Goal: Information Seeking & Learning: Learn about a topic

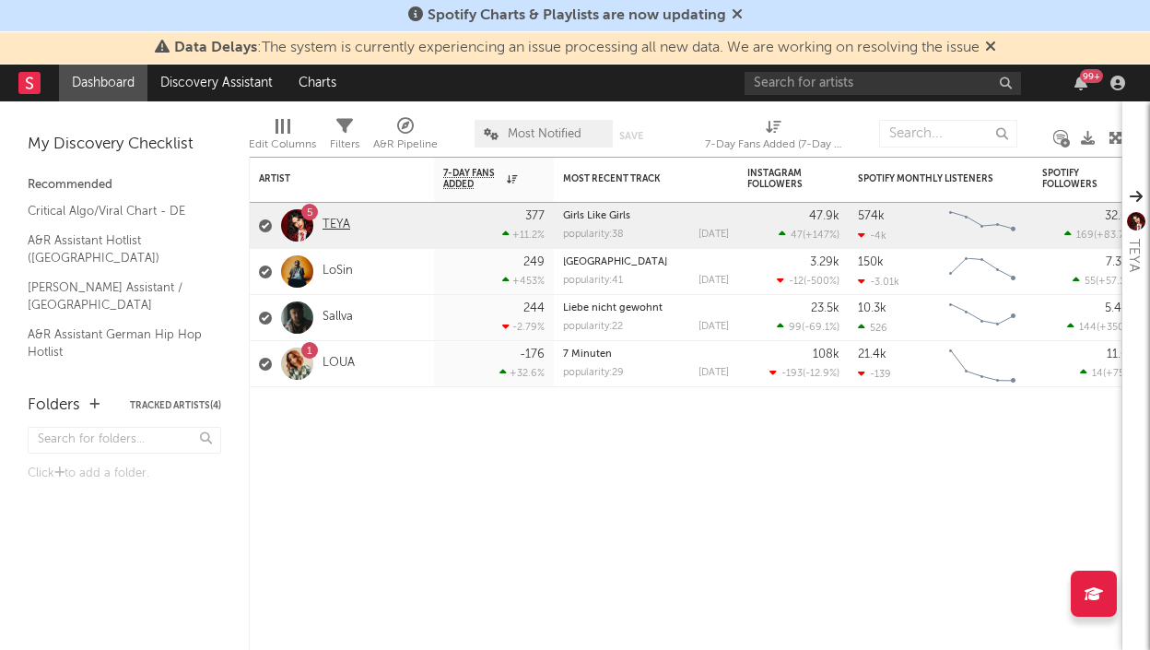
click at [349, 222] on link "TEYA" at bounding box center [336, 225] width 28 height 16
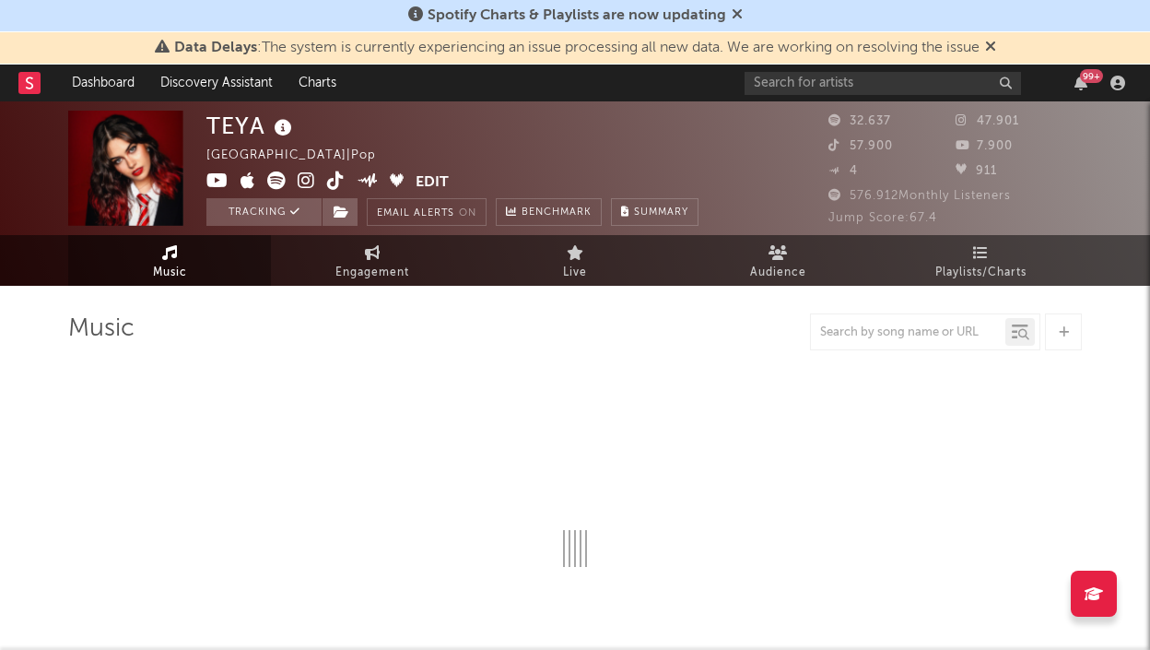
select select "6m"
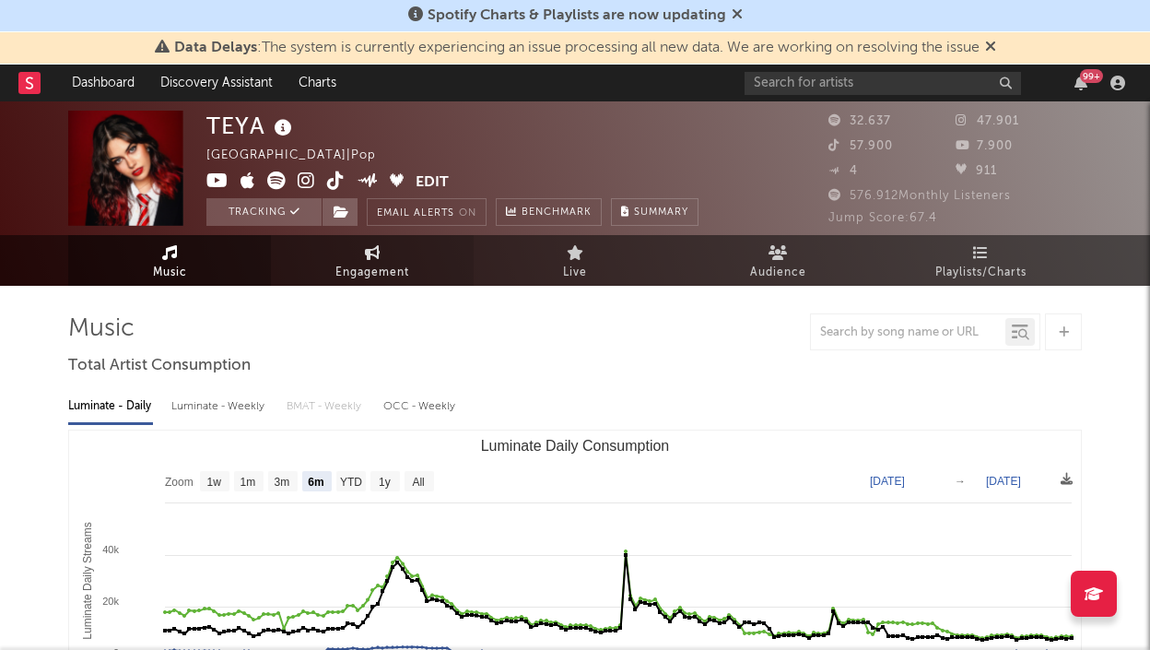
click at [382, 267] on span "Engagement" at bounding box center [372, 273] width 74 height 22
select select "1w"
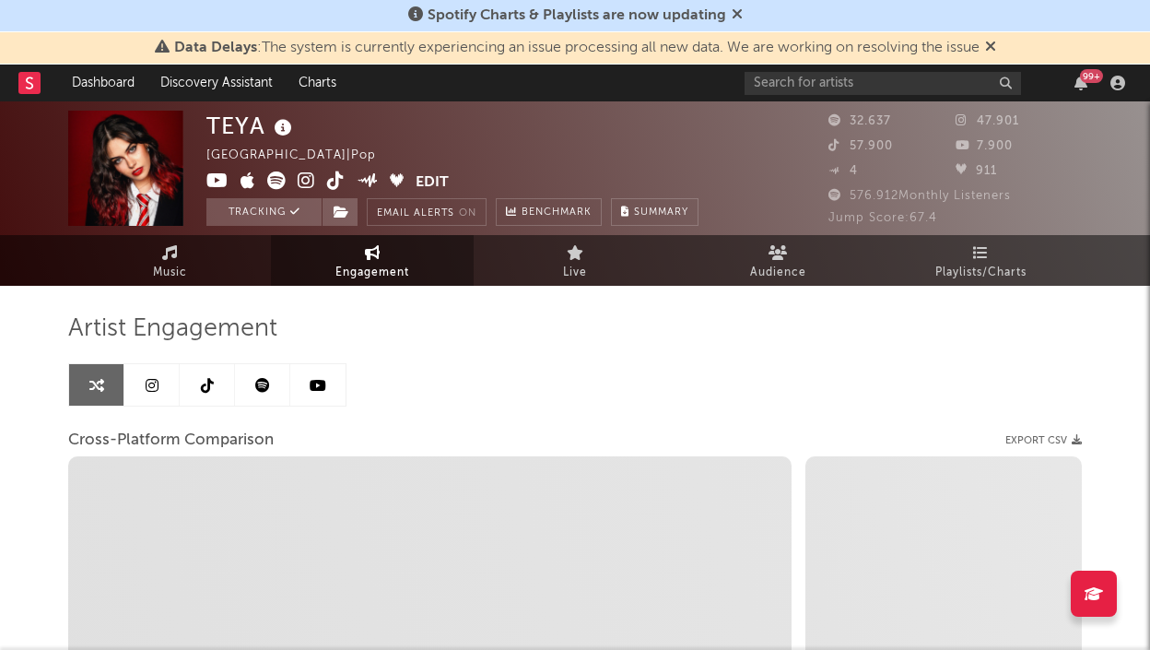
click at [147, 369] on link at bounding box center [151, 384] width 55 height 41
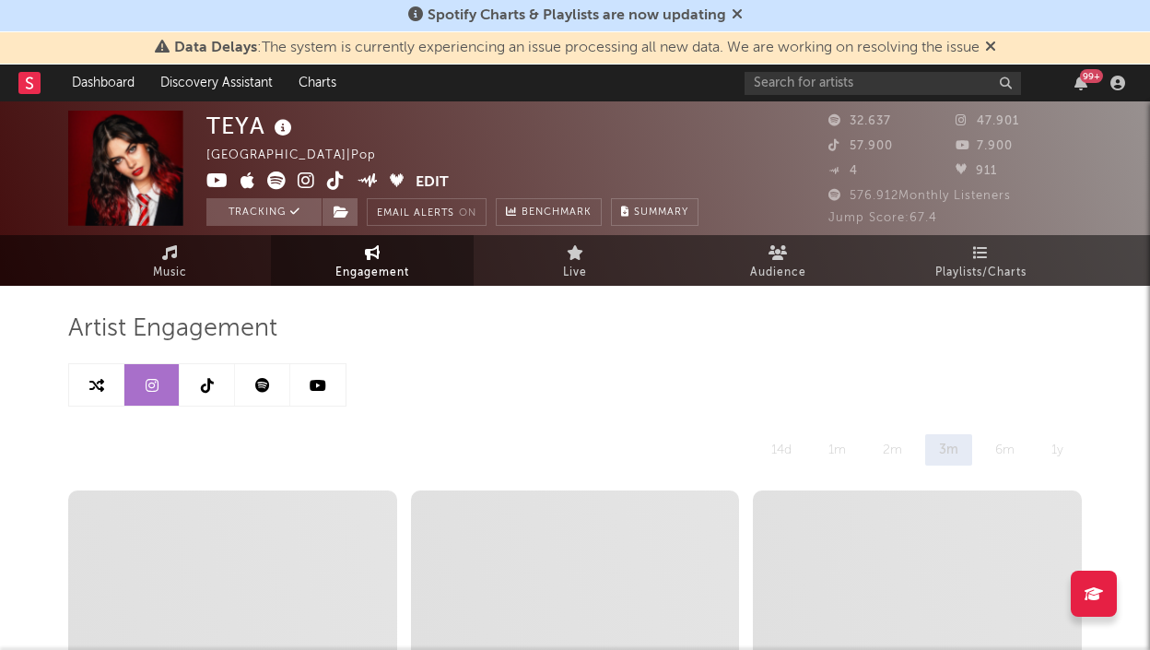
select select "6m"
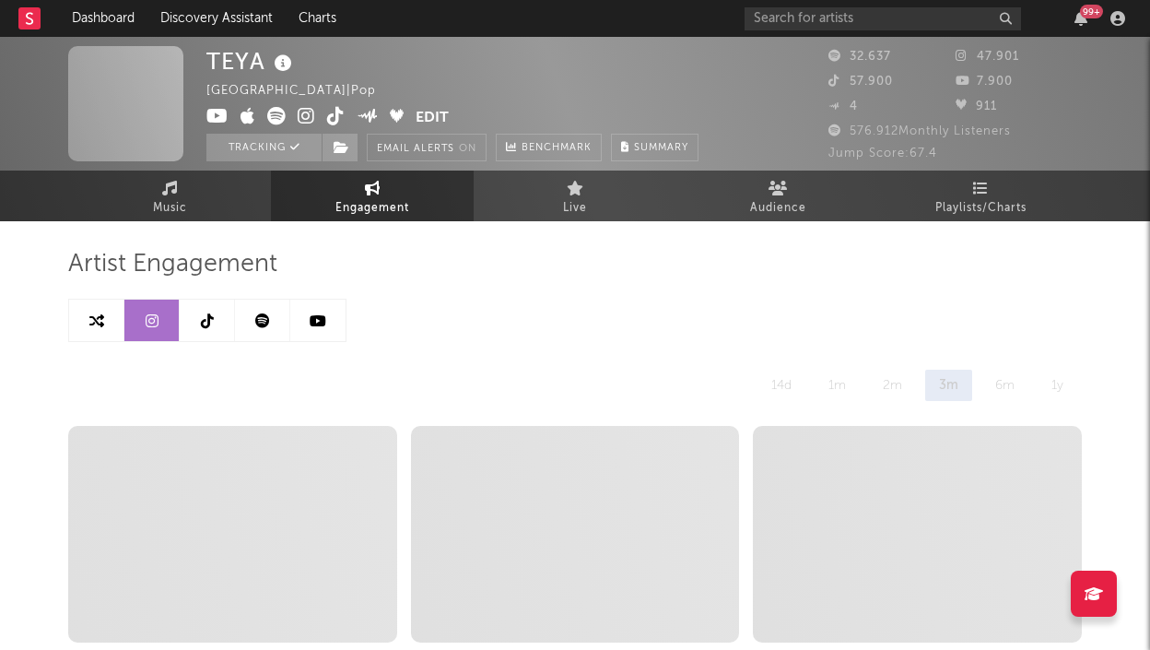
select select "6m"
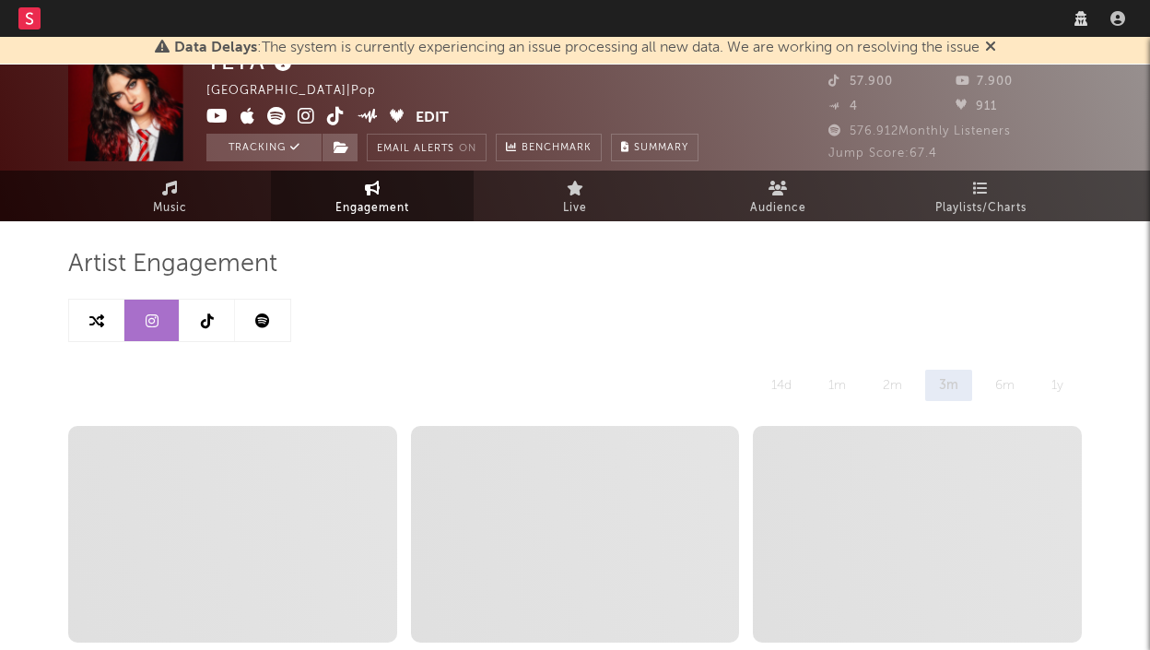
select select "6m"
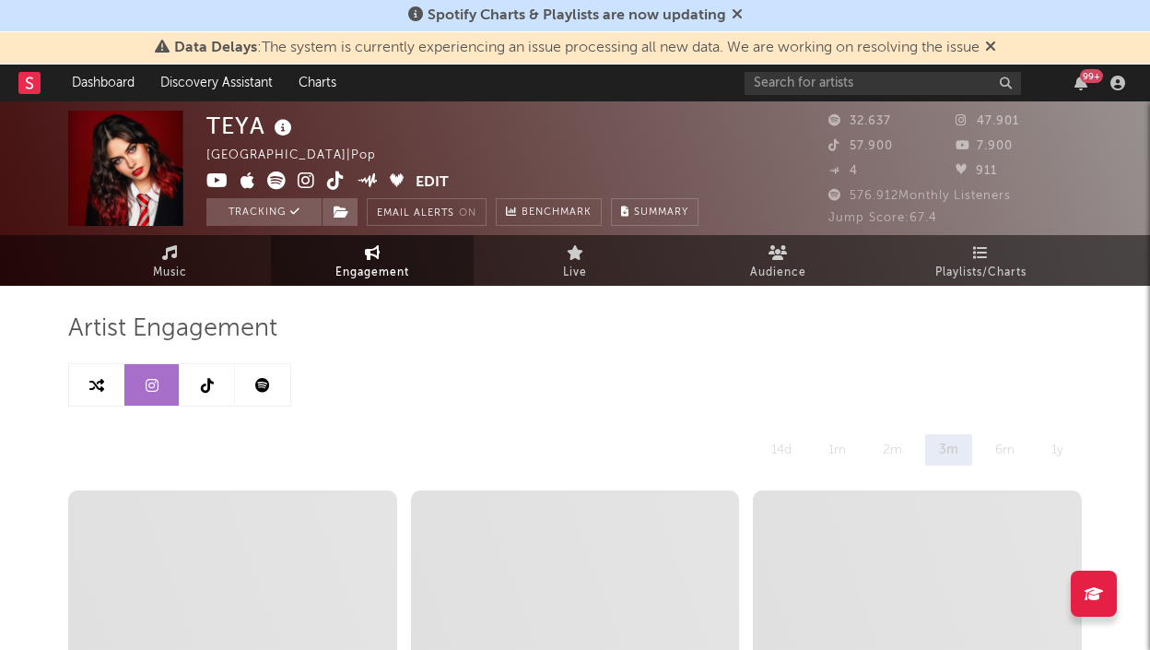
click at [206, 392] on icon at bounding box center [207, 385] width 13 height 15
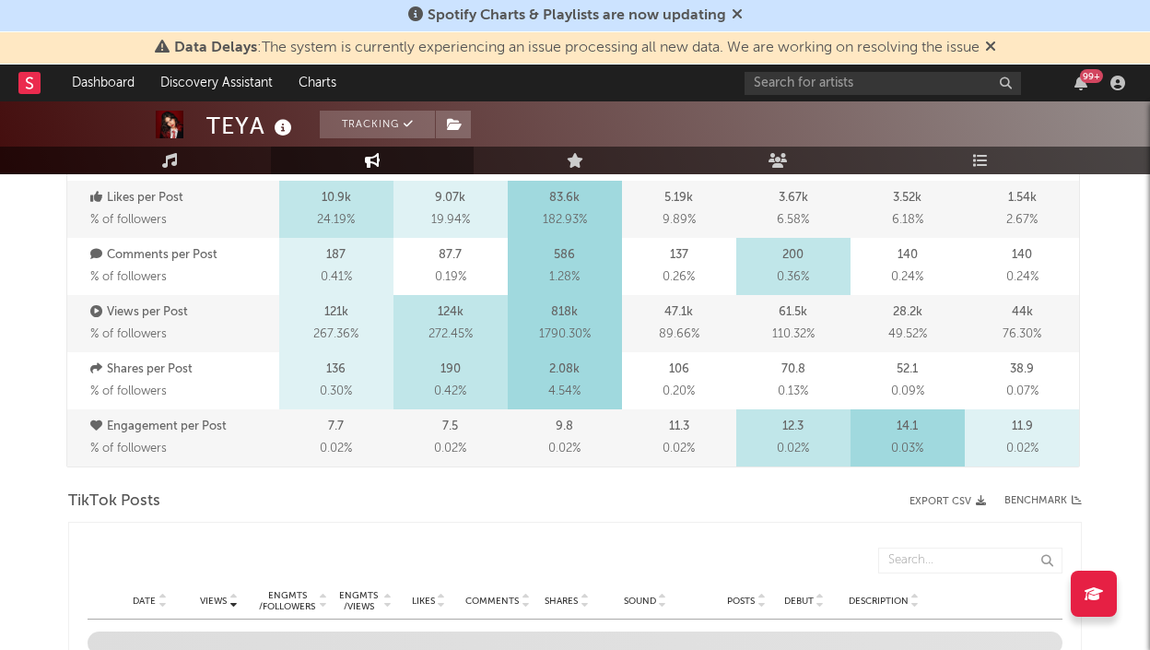
select select "6m"
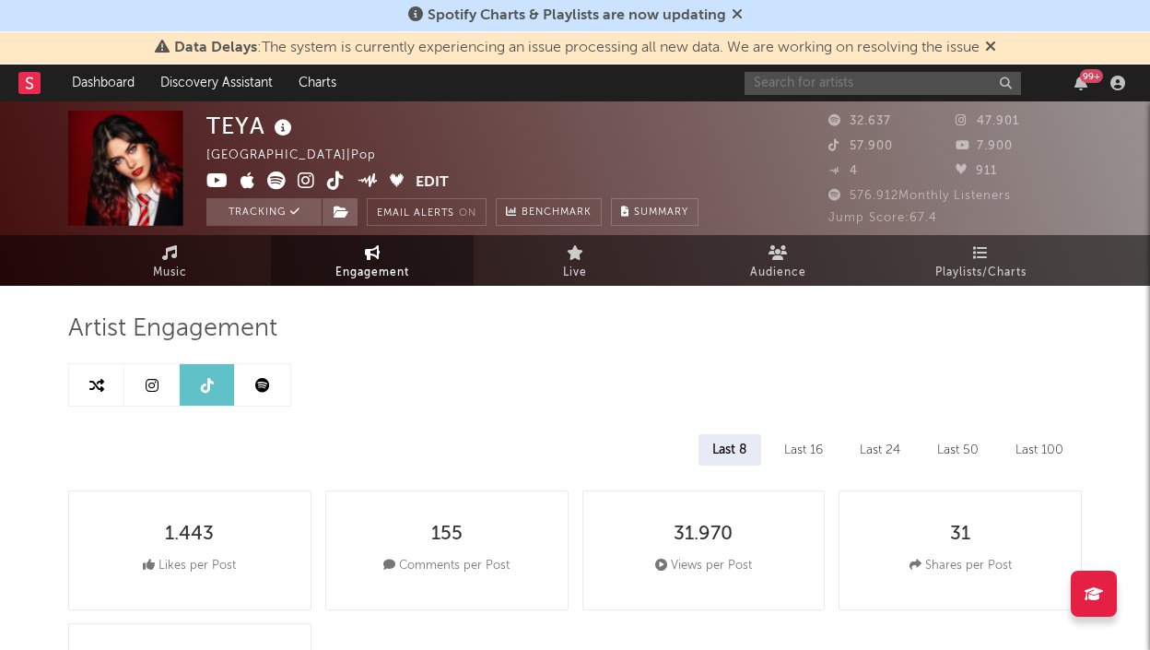
click at [827, 81] on input "text" at bounding box center [883, 83] width 276 height 23
type input "KORD"
click at [991, 44] on icon at bounding box center [990, 46] width 11 height 15
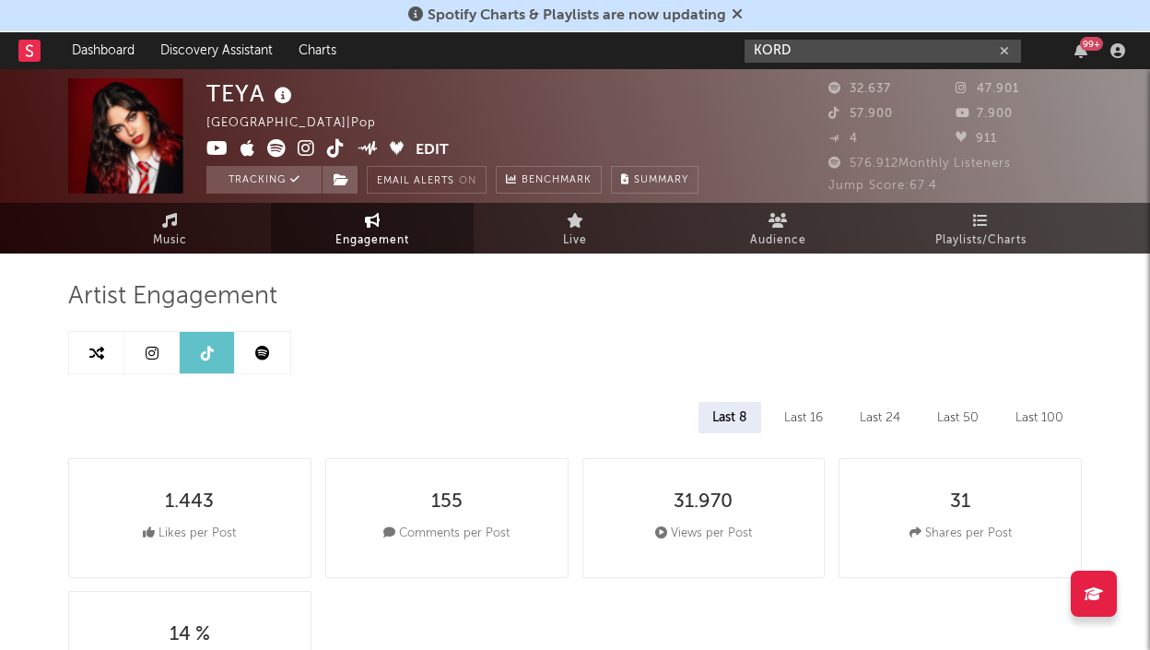
click at [804, 50] on input "KORD" at bounding box center [883, 51] width 276 height 23
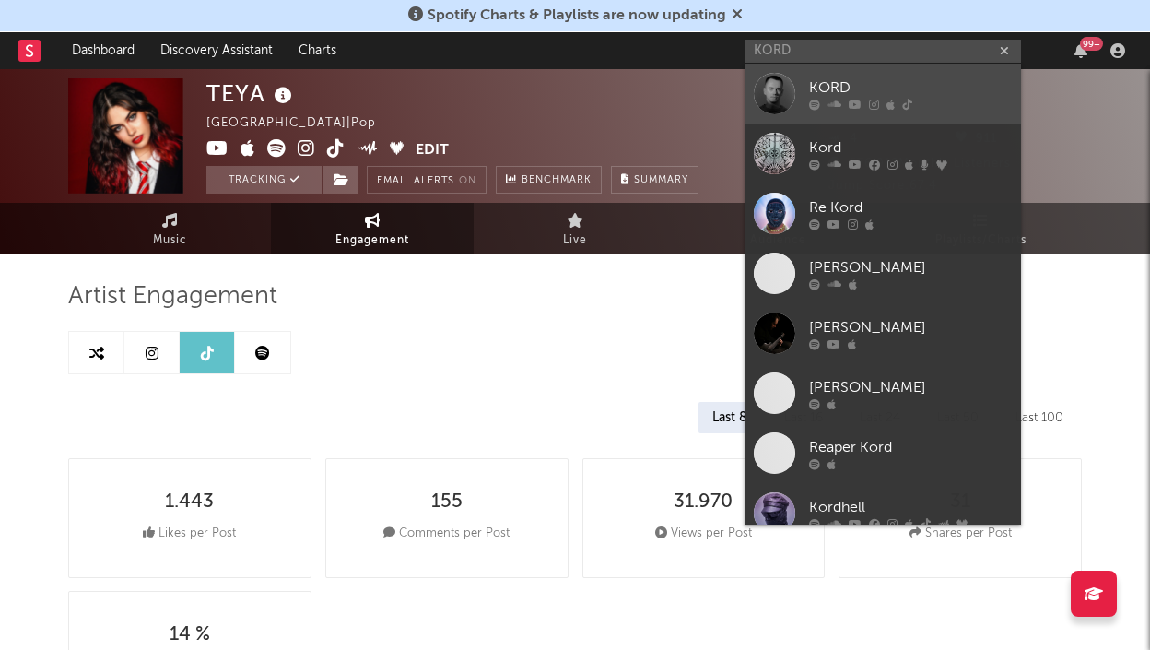
click at [821, 87] on div "KORD" at bounding box center [910, 87] width 203 height 22
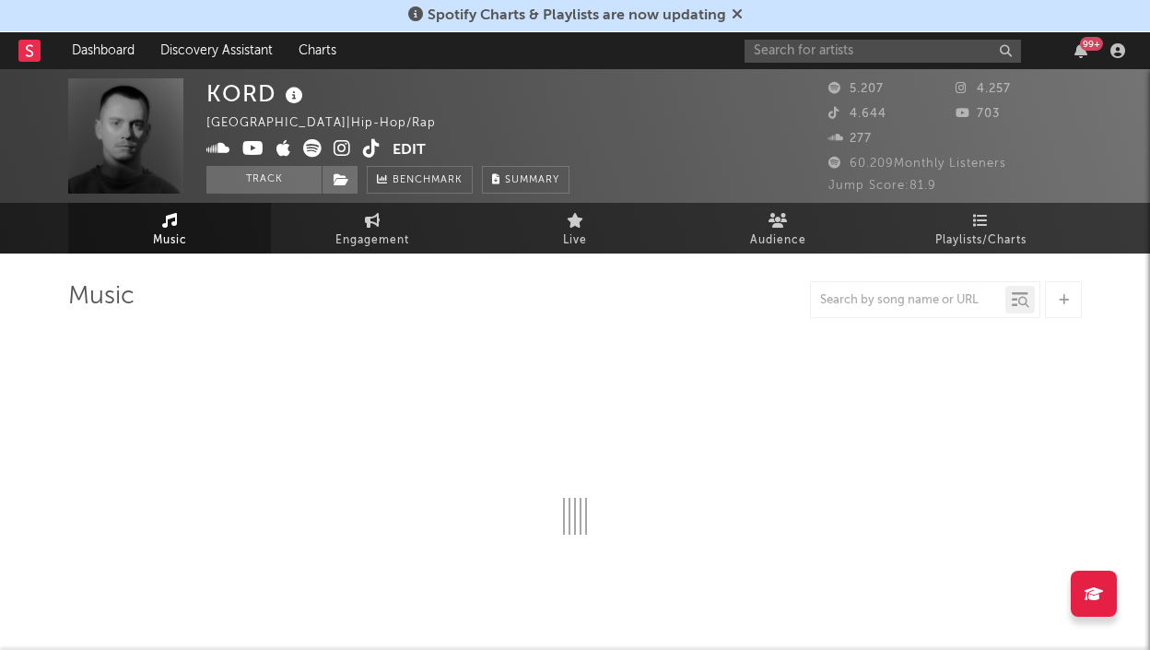
select select "6m"
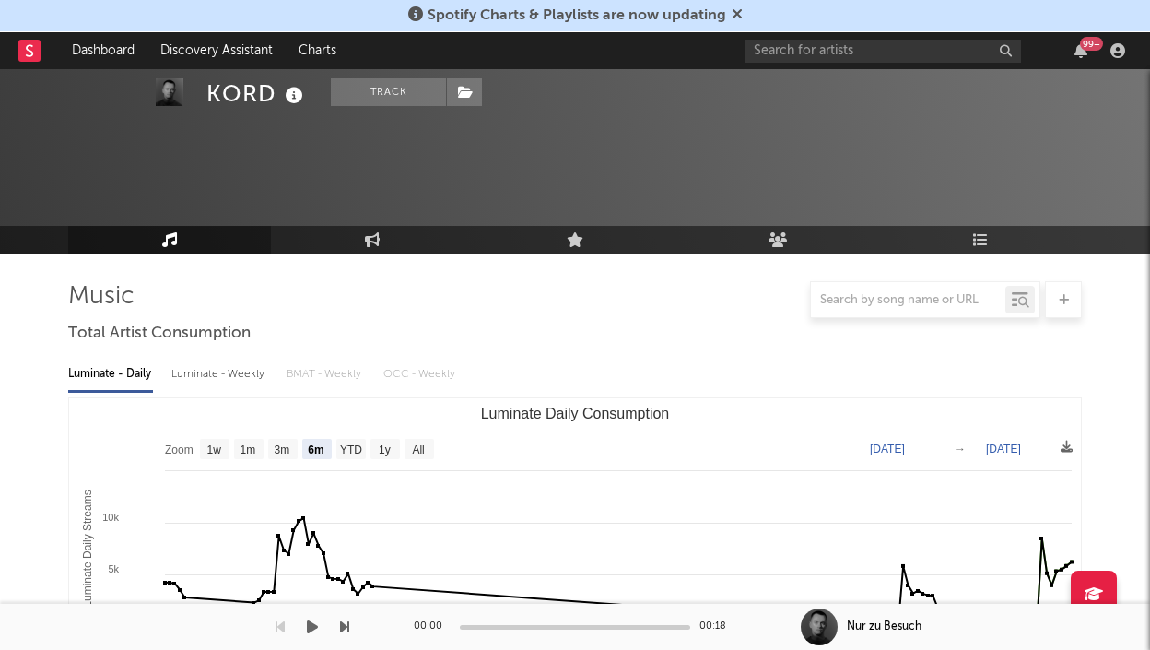
select select "6m"
